Goal: Task Accomplishment & Management: Use online tool/utility

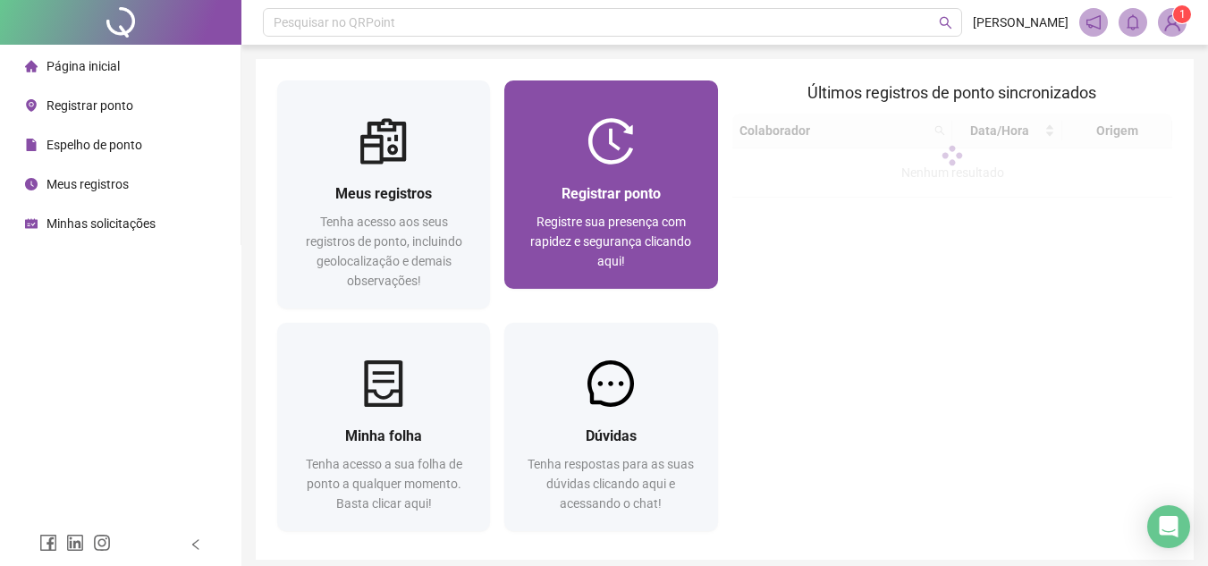
click at [600, 130] on img at bounding box center [611, 141] width 47 height 47
click at [631, 127] on img at bounding box center [611, 141] width 47 height 47
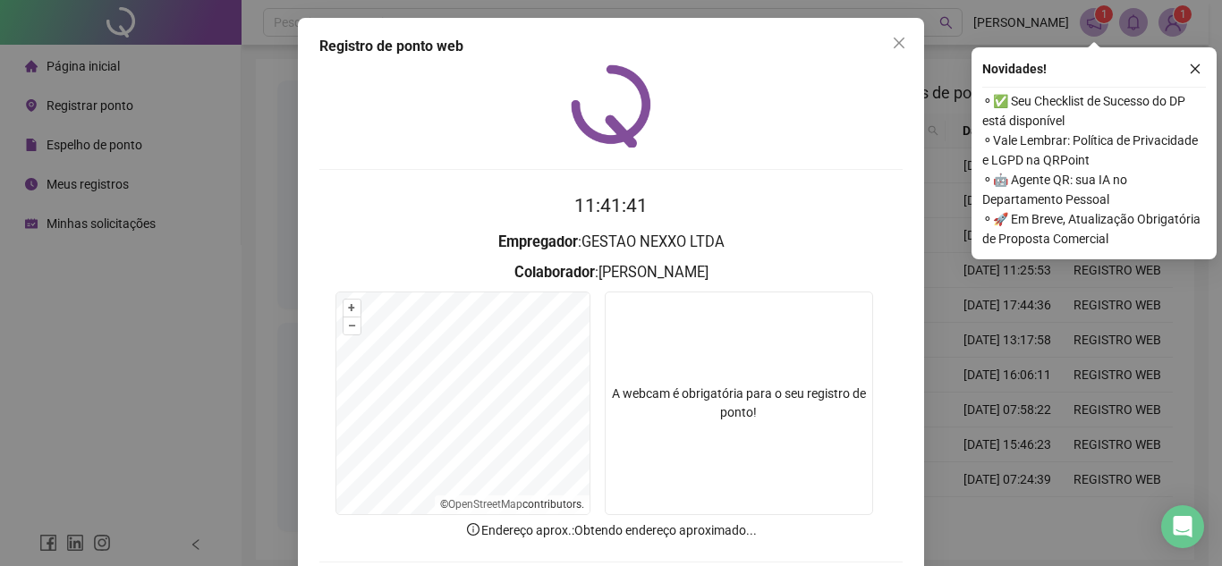
scroll to position [93, 0]
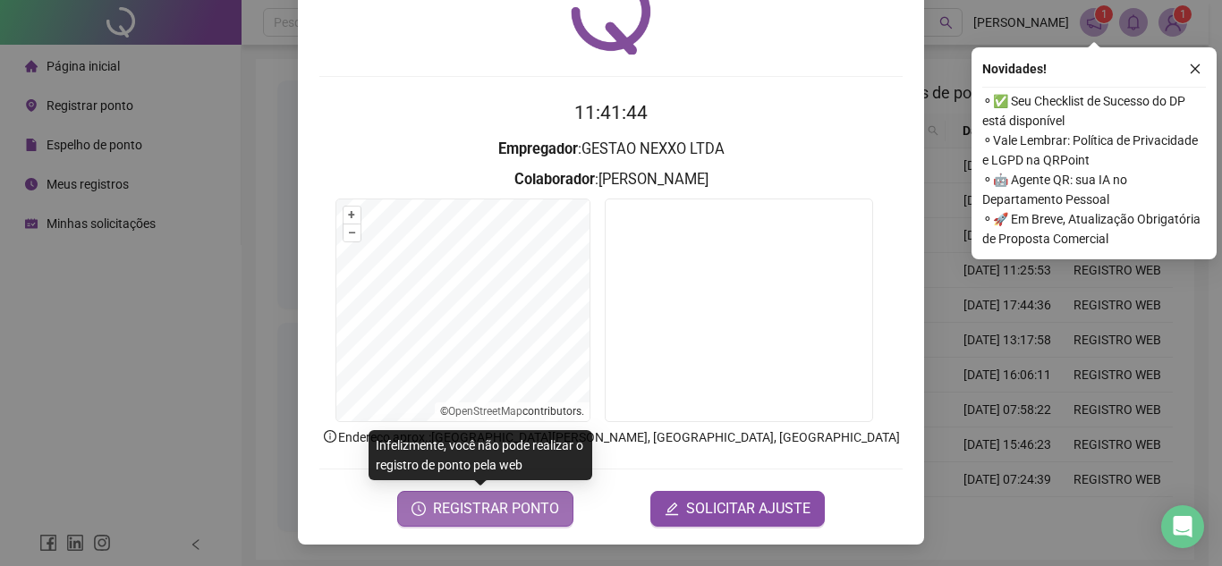
click at [530, 512] on span "REGISTRAR PONTO" at bounding box center [496, 508] width 126 height 21
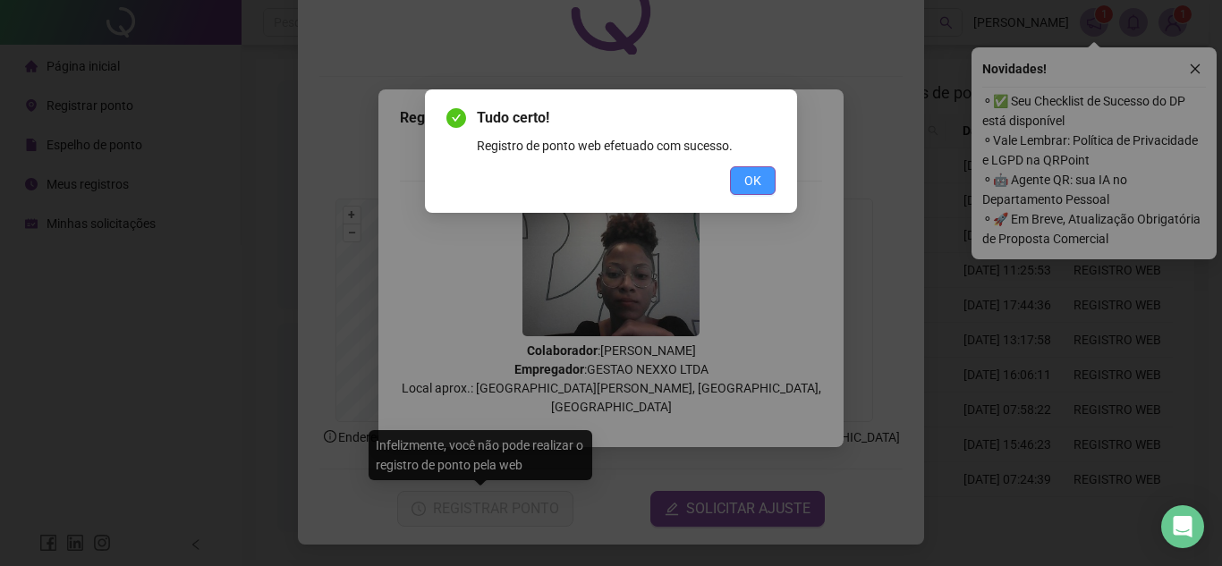
click at [748, 183] on span "OK" at bounding box center [752, 181] width 17 height 20
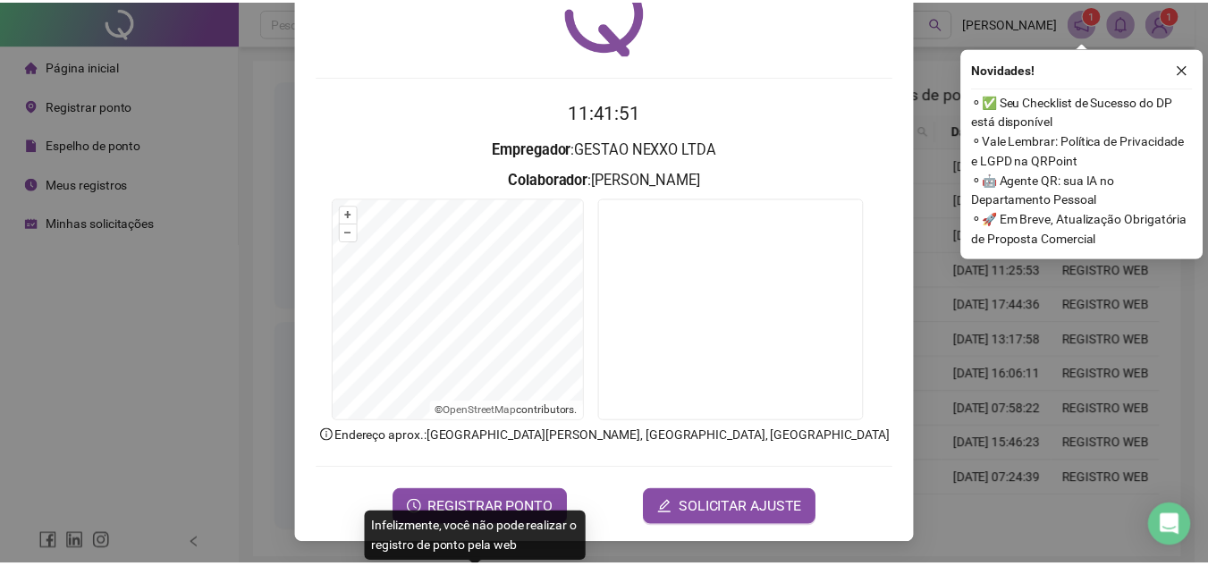
scroll to position [0, 0]
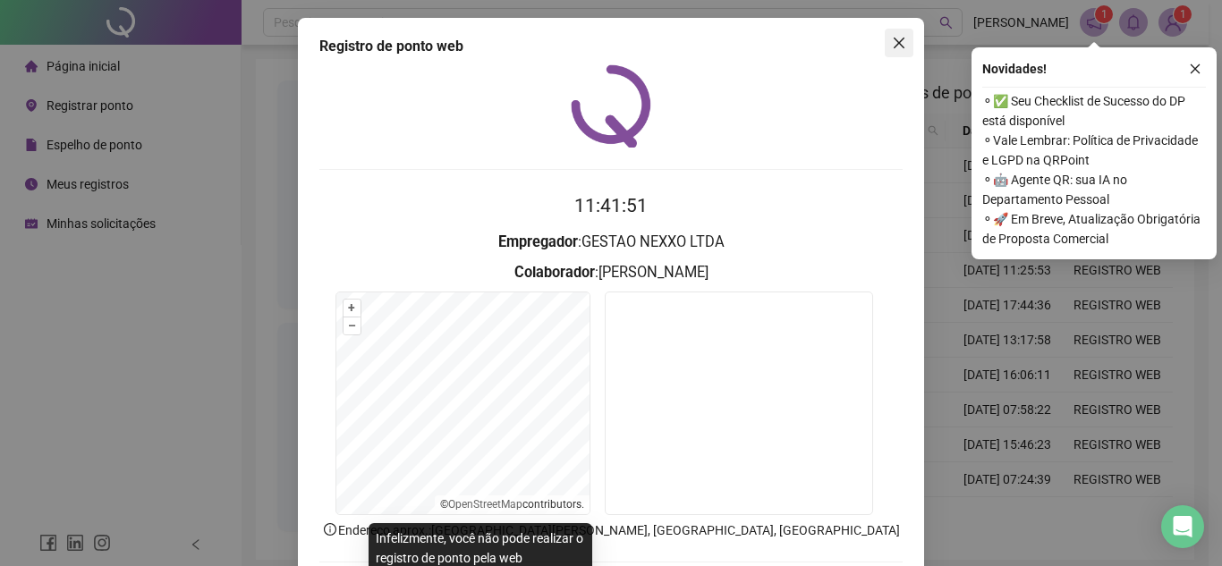
click at [899, 52] on button "Close" at bounding box center [899, 43] width 29 height 29
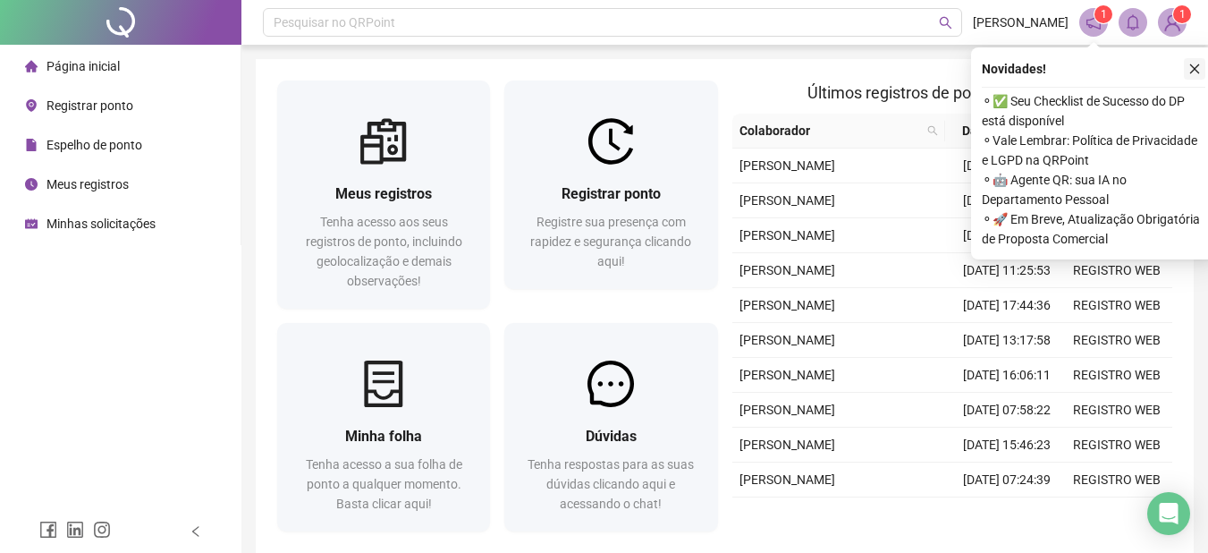
click at [1195, 63] on icon "close" at bounding box center [1195, 69] width 13 height 13
